Goal: Task Accomplishment & Management: Manage account settings

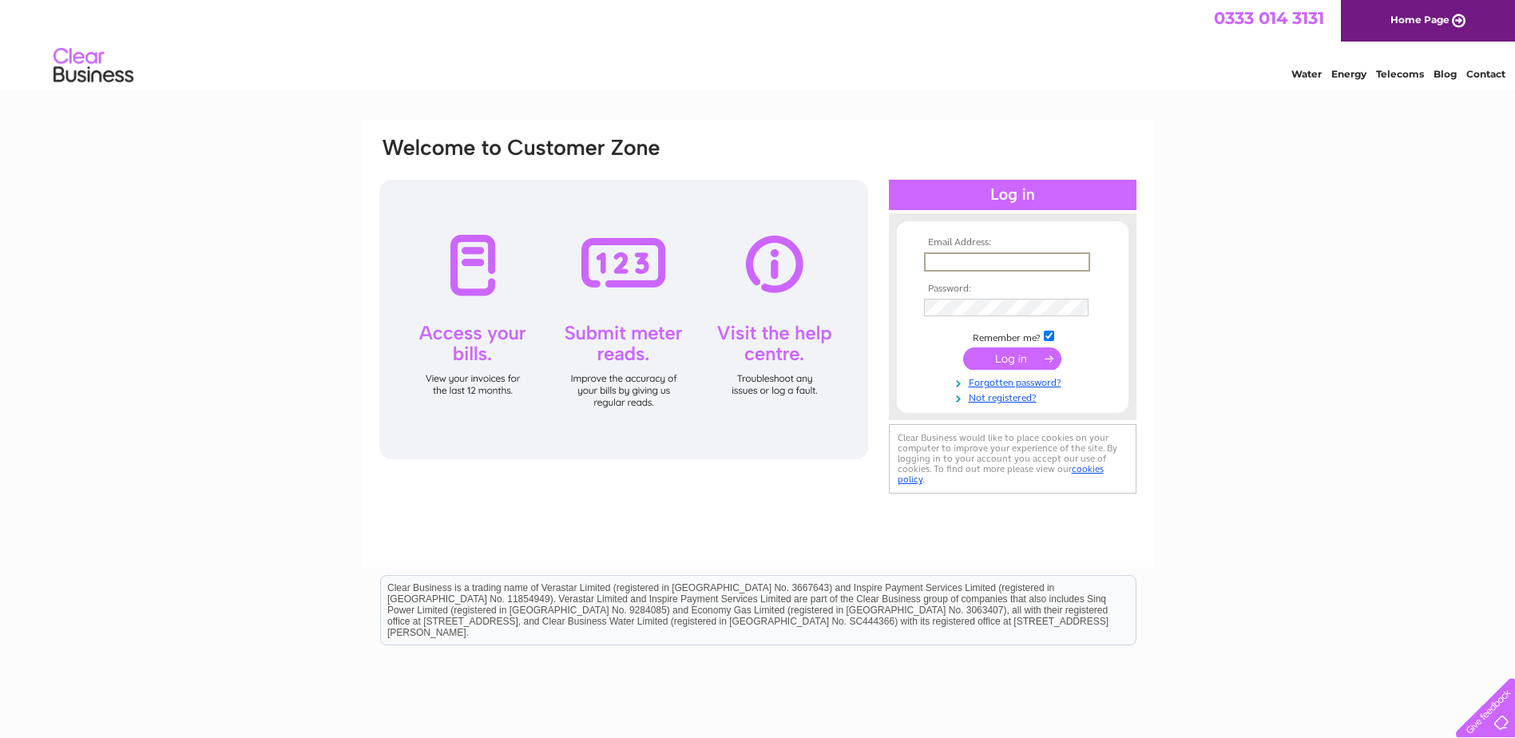
click at [977, 253] on input "text" at bounding box center [1007, 261] width 166 height 19
type input "[EMAIL_ADDRESS][DOMAIN_NAME]"
click at [1019, 353] on input "submit" at bounding box center [1012, 358] width 98 height 22
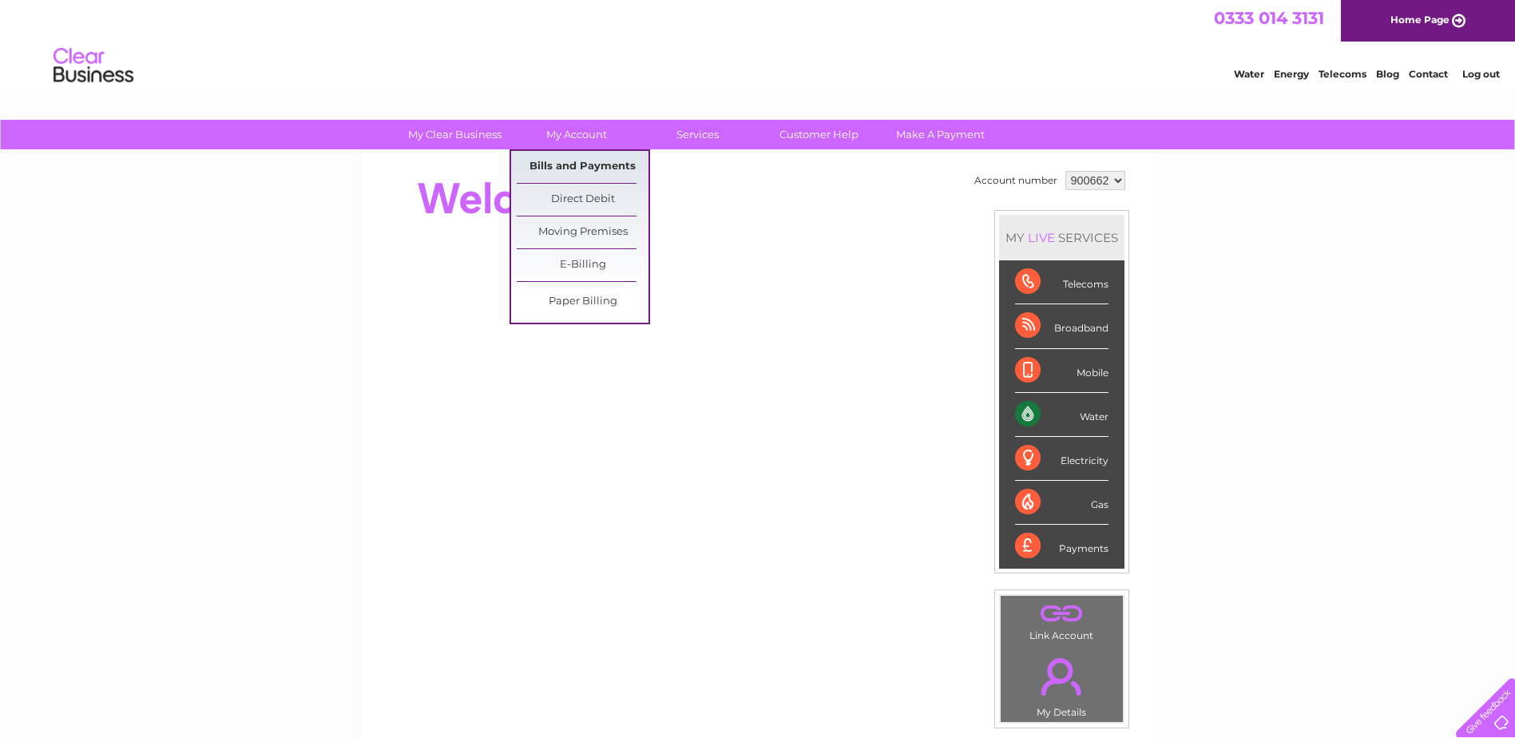
click at [604, 165] on link "Bills and Payments" at bounding box center [583, 167] width 132 height 32
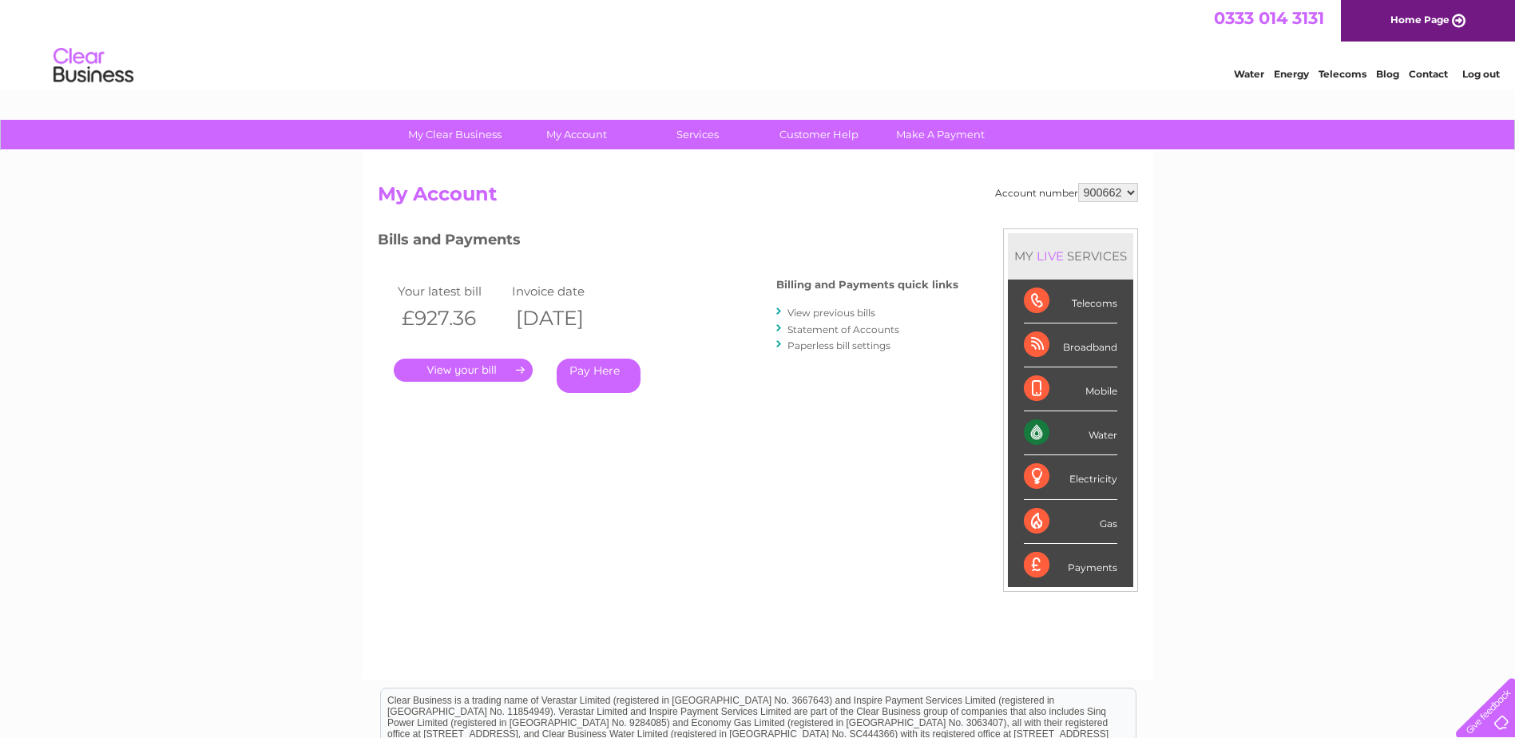
click at [463, 366] on link "." at bounding box center [463, 370] width 139 height 23
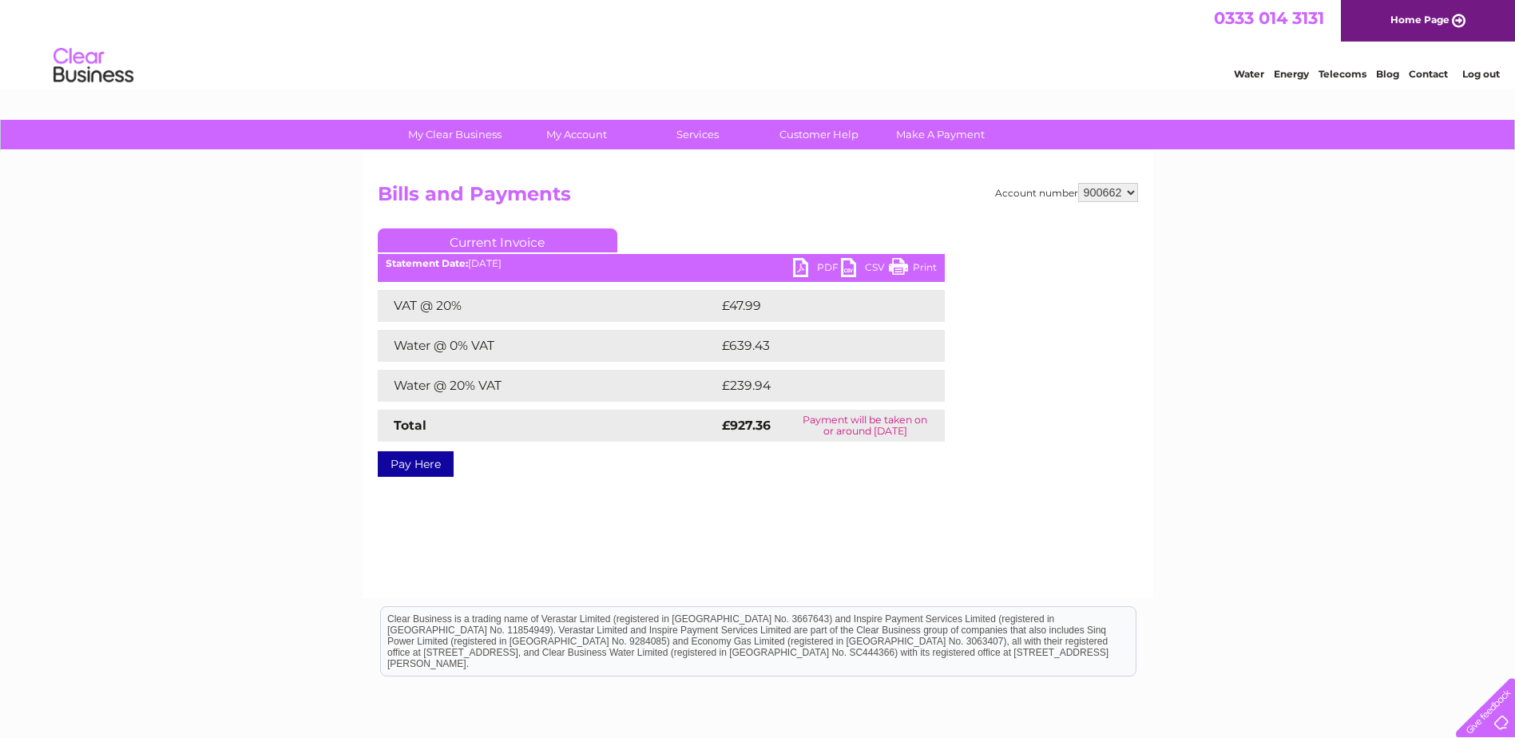
click at [794, 268] on link "PDF" at bounding box center [817, 269] width 48 height 23
click at [1483, 68] on link "Log out" at bounding box center [1482, 74] width 38 height 12
